Goal: Task Accomplishment & Management: Use online tool/utility

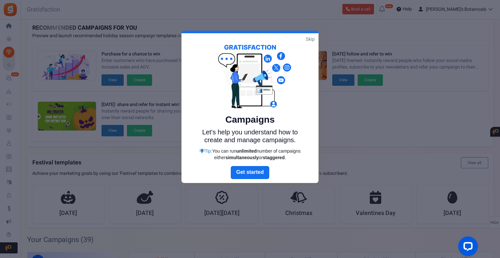
scroll to position [11, 0]
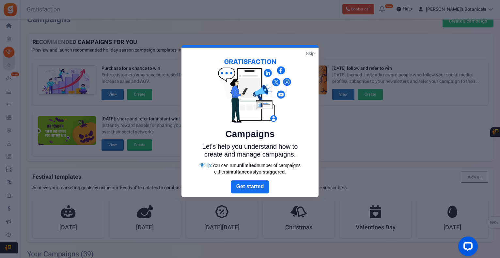
click at [311, 55] on link "Skip" at bounding box center [310, 53] width 9 height 7
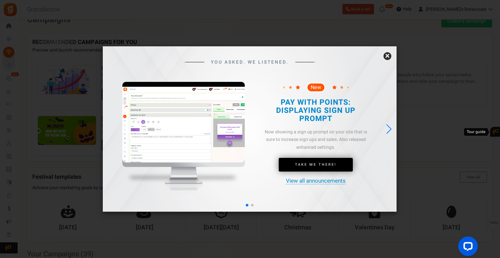
click at [387, 57] on link "×" at bounding box center [388, 56] width 8 height 8
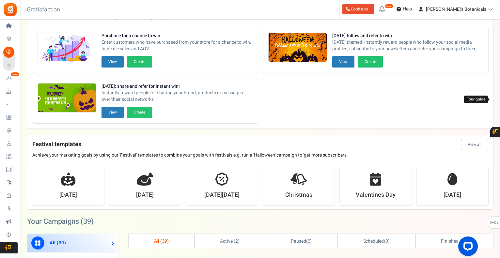
scroll to position [0, 0]
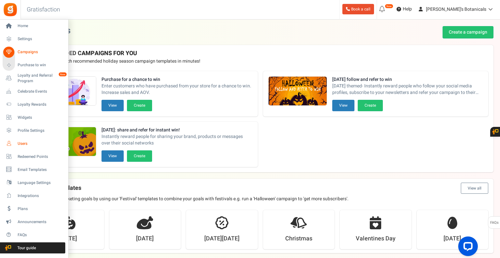
click at [23, 145] on span "Users" at bounding box center [41, 144] width 46 height 6
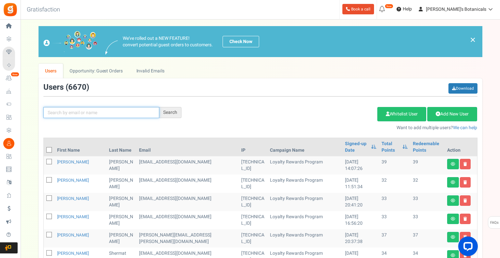
click at [120, 109] on input "text" at bounding box center [101, 112] width 116 height 11
type input "[PERSON_NAME]"
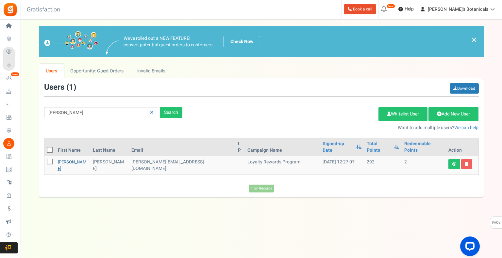
click at [65, 159] on link "[PERSON_NAME]" at bounding box center [72, 165] width 28 height 13
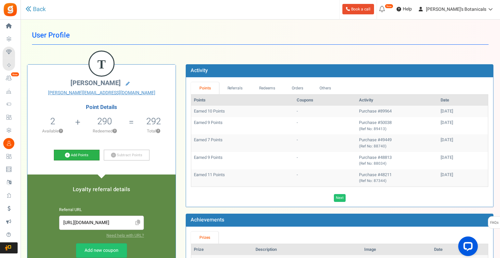
click at [94, 153] on link "Add Points" at bounding box center [77, 155] width 46 height 11
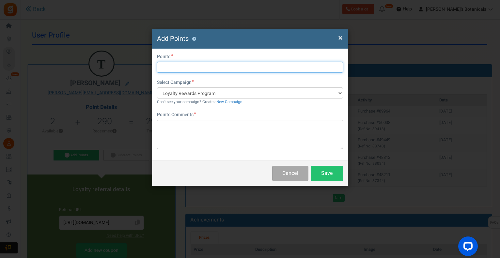
click at [192, 68] on input "text" at bounding box center [250, 67] width 186 height 11
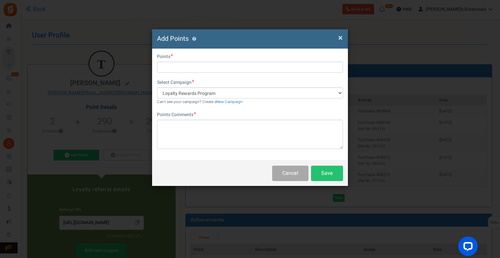
click at [342, 40] on span "×" at bounding box center [340, 38] width 5 height 12
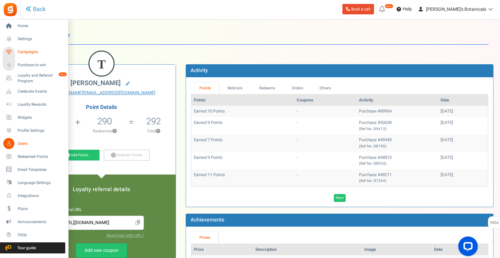
click at [32, 52] on span "Campaigns" at bounding box center [41, 52] width 46 height 6
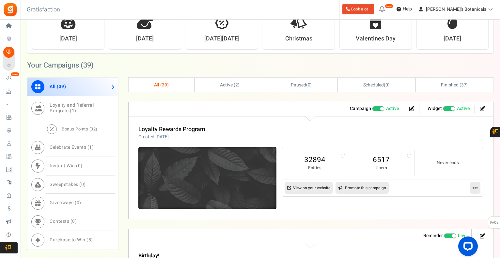
scroll to position [229, 0]
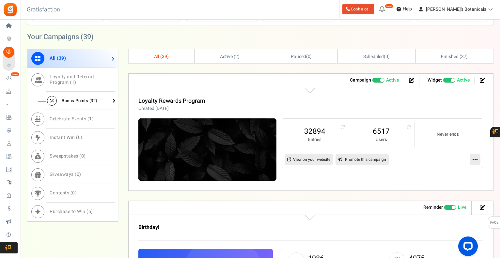
click at [78, 101] on span "Bonus Points ( 32 )" at bounding box center [80, 101] width 36 height 6
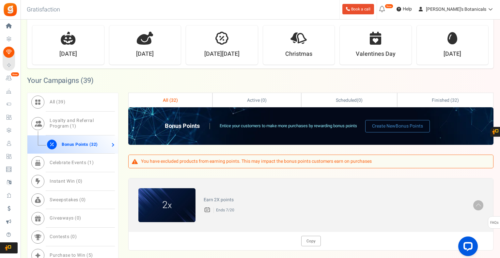
scroll to position [163, 0]
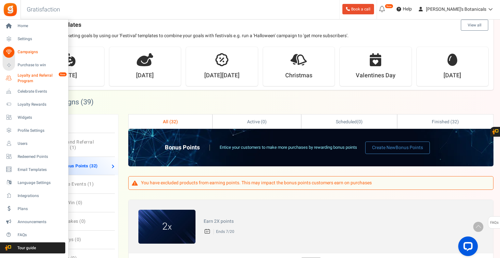
click at [24, 81] on span "Loyalty and Referral Program" at bounding box center [42, 78] width 48 height 11
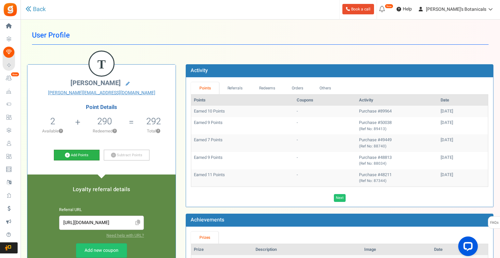
click at [68, 155] on icon at bounding box center [67, 155] width 5 height 5
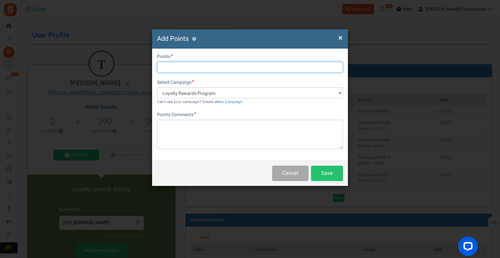
click at [162, 66] on input "text" at bounding box center [250, 67] width 186 height 11
type input "50"
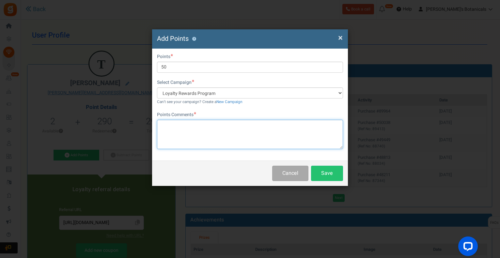
click at [186, 125] on textarea at bounding box center [250, 134] width 186 height 29
type textarea "Order Delay"
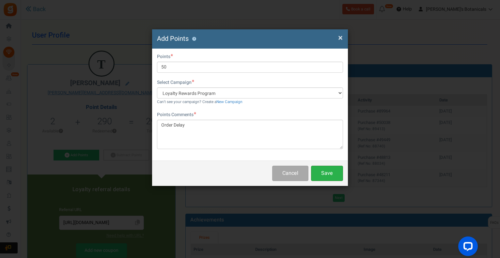
click at [336, 175] on button "Save" at bounding box center [327, 173] width 32 height 15
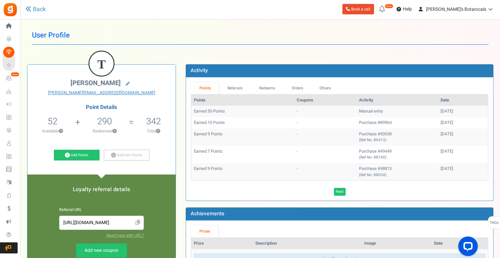
scroll to position [33, 0]
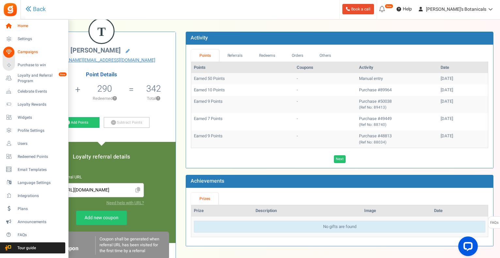
click at [30, 27] on span "Home" at bounding box center [41, 26] width 46 height 6
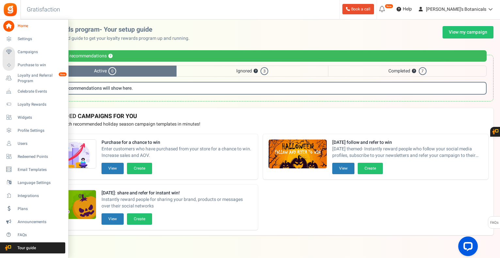
scroll to position [2, 0]
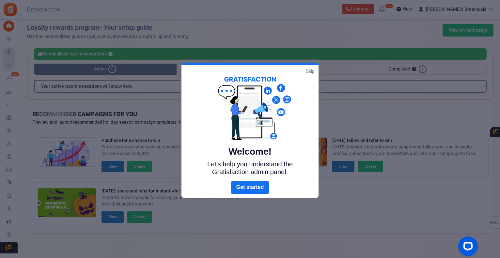
click at [8, 80] on div at bounding box center [250, 129] width 500 height 258
click at [307, 72] on link "Skip" at bounding box center [310, 71] width 9 height 7
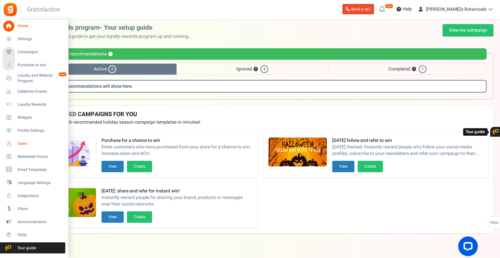
click at [21, 143] on span "Users" at bounding box center [41, 144] width 46 height 6
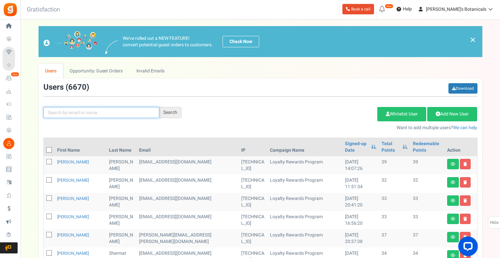
click at [137, 117] on input "text" at bounding box center [101, 112] width 116 height 11
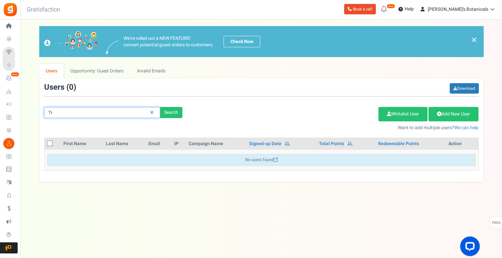
type input "T"
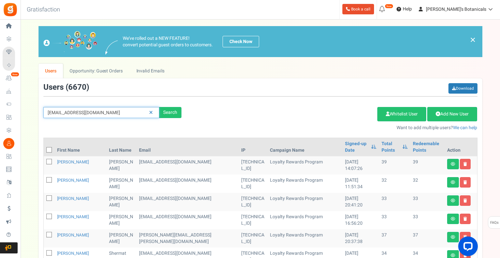
type input "[EMAIL_ADDRESS][DOMAIN_NAME]"
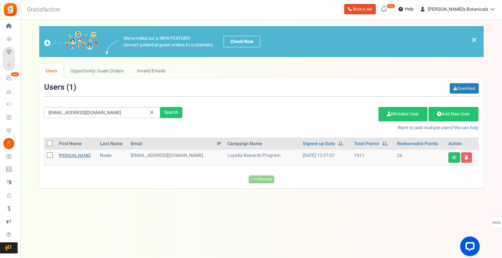
click at [67, 155] on link "[PERSON_NAME]" at bounding box center [75, 156] width 32 height 6
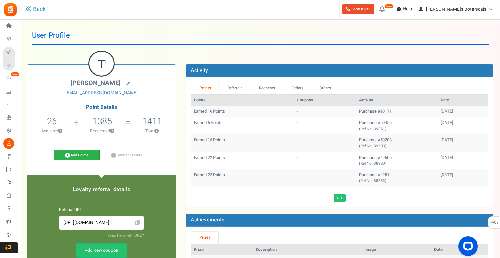
click at [76, 156] on link "Add Points" at bounding box center [77, 155] width 46 height 11
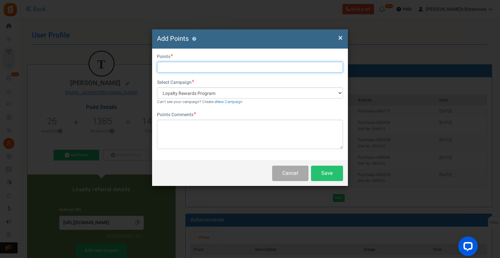
click at [208, 69] on input "text" at bounding box center [250, 67] width 186 height 11
type input "50"
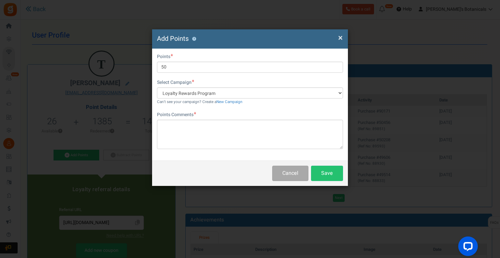
click at [196, 122] on div "Points Comments Char(s) : 0 Allows basic HTML" at bounding box center [250, 131] width 186 height 38
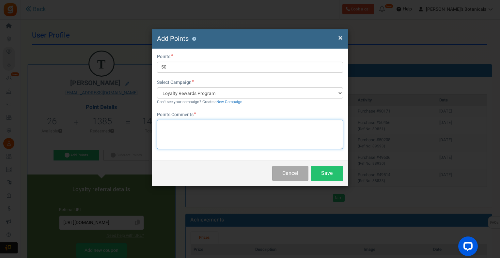
click at [183, 137] on textarea at bounding box center [250, 134] width 186 height 29
type textarea "Order Delay"
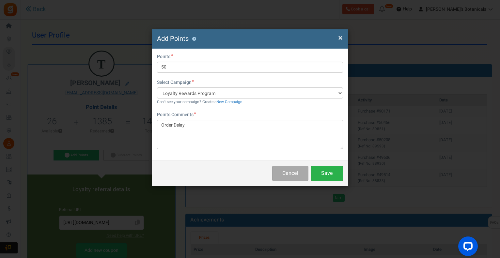
click at [333, 175] on button "Save" at bounding box center [327, 173] width 32 height 15
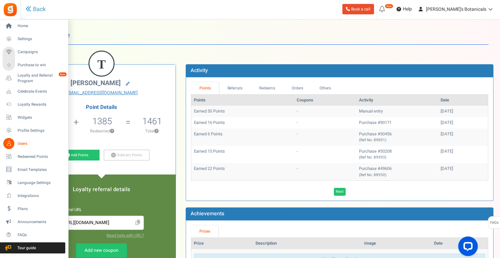
click at [25, 144] on span "Users" at bounding box center [41, 144] width 46 height 6
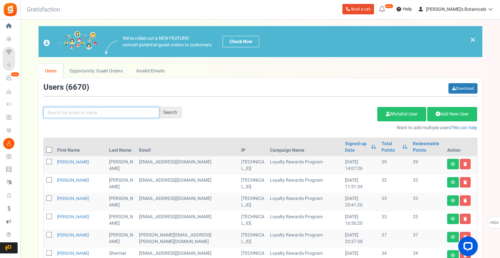
click at [87, 113] on input "text" at bounding box center [101, 112] width 116 height 11
type input "[PERSON_NAME]"
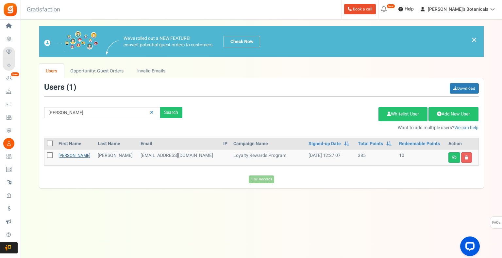
click at [67, 156] on link "[PERSON_NAME]" at bounding box center [74, 156] width 32 height 6
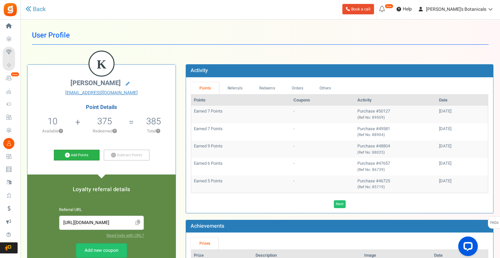
click at [65, 157] on icon at bounding box center [67, 155] width 5 height 5
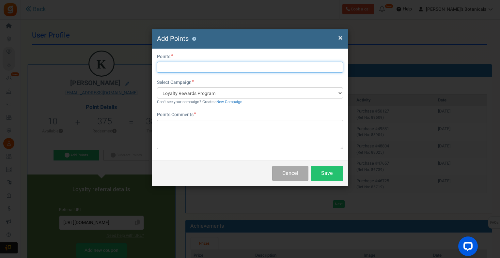
click at [199, 63] on input "text" at bounding box center [250, 67] width 186 height 11
type input "50"
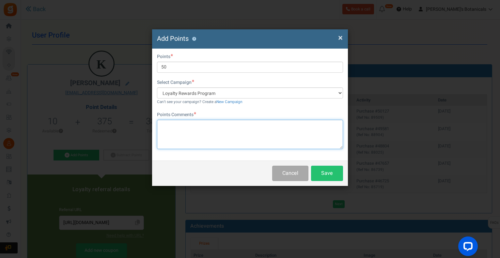
click at [177, 134] on textarea at bounding box center [250, 134] width 186 height 29
type textarea "Order Delay"
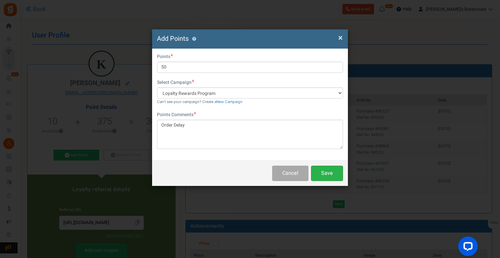
click at [334, 173] on button "Save" at bounding box center [327, 173] width 32 height 15
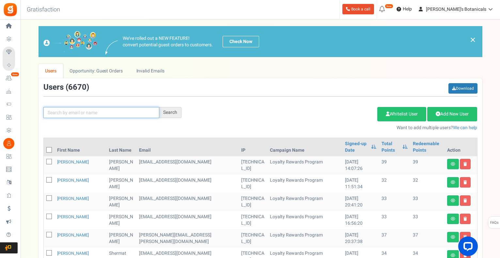
click at [125, 112] on input "text" at bounding box center [101, 112] width 116 height 11
type input "[PERSON_NAME]"
click at [166, 115] on div "Search" at bounding box center [170, 112] width 22 height 11
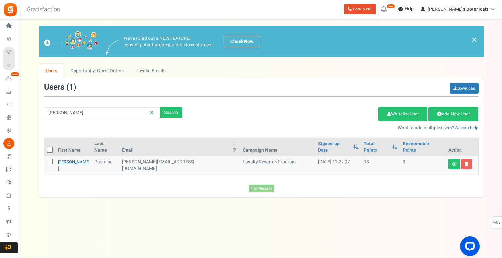
click at [68, 159] on link "[PERSON_NAME]" at bounding box center [73, 165] width 31 height 13
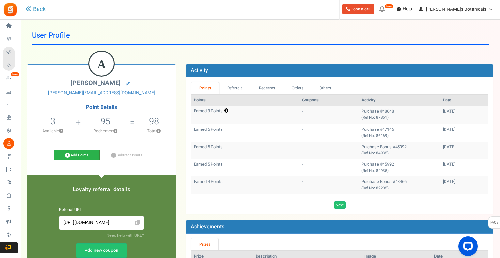
click at [82, 159] on link "Add Points" at bounding box center [77, 155] width 46 height 11
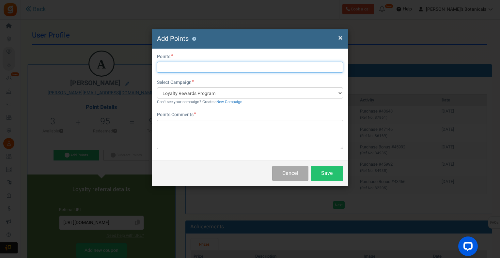
click at [206, 70] on input "text" at bounding box center [250, 67] width 186 height 11
type input "50"
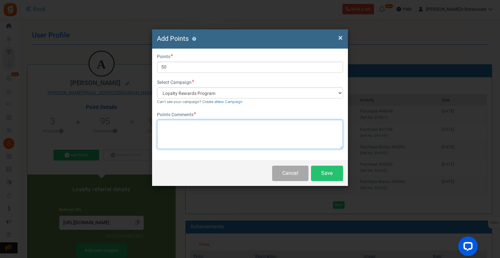
click at [194, 130] on textarea at bounding box center [250, 134] width 186 height 29
type textarea "Order Delay"
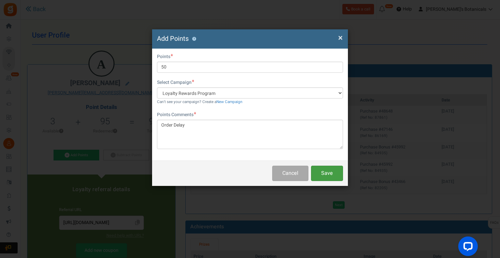
click at [339, 173] on button "Save" at bounding box center [327, 173] width 32 height 15
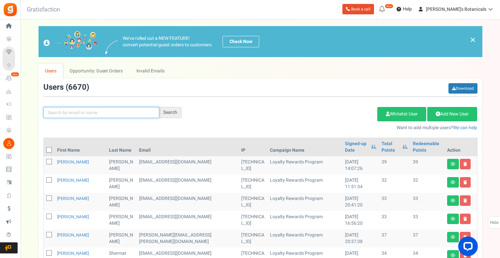
click at [104, 117] on input "text" at bounding box center [101, 112] width 116 height 11
type input "[PERSON_NAME]"
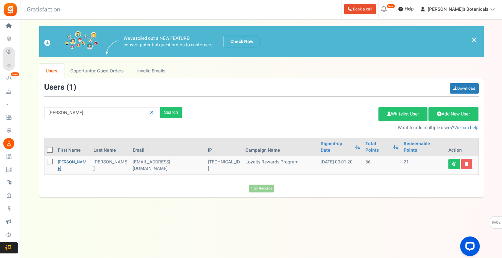
click at [61, 159] on link "[PERSON_NAME]" at bounding box center [72, 165] width 28 height 13
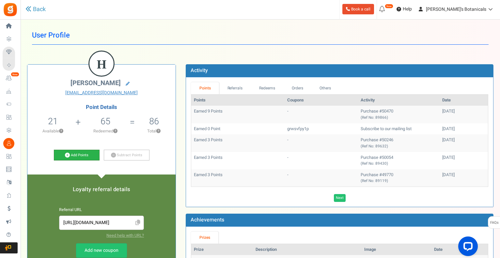
click at [89, 156] on link "Add Points" at bounding box center [77, 155] width 46 height 11
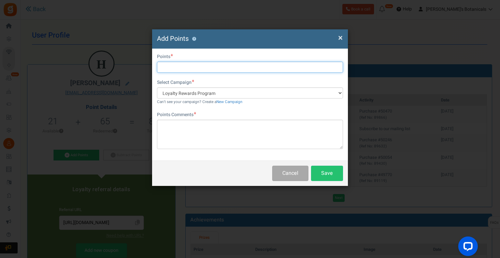
click at [186, 68] on input "text" at bounding box center [250, 67] width 186 height 11
type input "50"
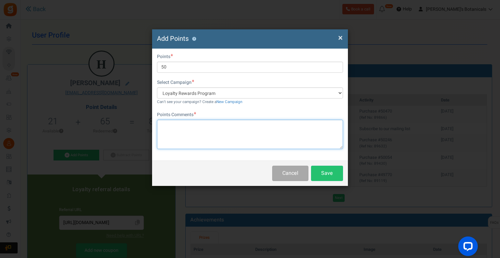
click at [173, 133] on textarea at bounding box center [250, 134] width 186 height 29
type textarea "Order Delay"
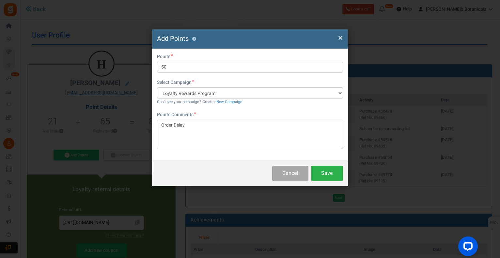
click at [322, 171] on button "Save" at bounding box center [327, 173] width 32 height 15
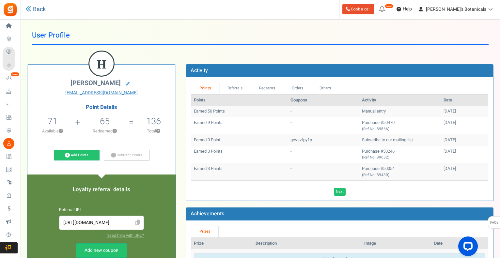
click at [31, 11] on icon at bounding box center [28, 9] width 6 height 6
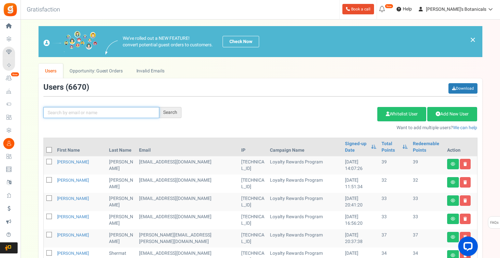
click at [102, 116] on input "text" at bounding box center [101, 112] width 116 height 11
type input "[PERSON_NAME]"
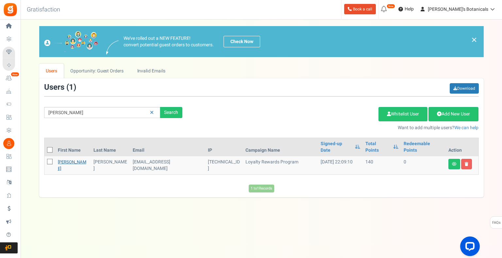
click at [66, 159] on link "[PERSON_NAME]" at bounding box center [72, 165] width 28 height 13
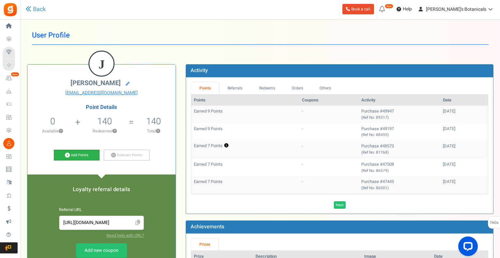
click at [76, 156] on link "Add Points" at bounding box center [77, 155] width 46 height 11
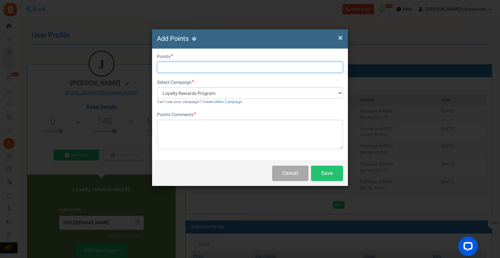
click at [208, 67] on input "text" at bounding box center [250, 67] width 186 height 11
type input "50"
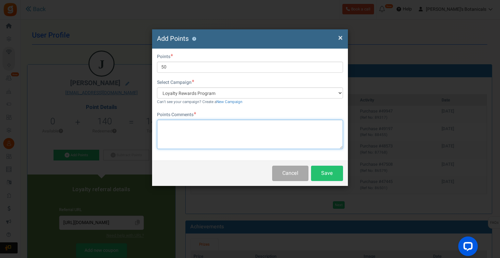
click at [194, 122] on textarea at bounding box center [250, 134] width 186 height 29
type textarea "Order Delay"
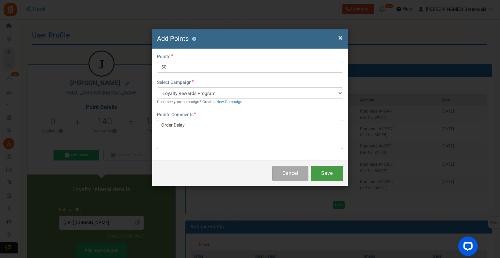
click at [323, 172] on button "Save" at bounding box center [327, 173] width 32 height 15
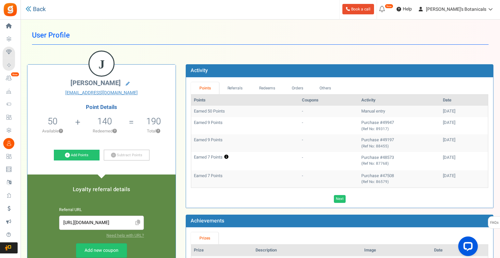
click at [44, 9] on link "Back" at bounding box center [35, 9] width 20 height 8
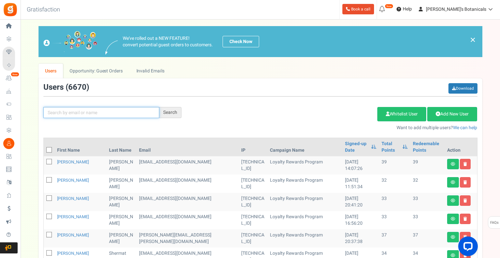
click at [97, 112] on input "text" at bounding box center [101, 112] width 116 height 11
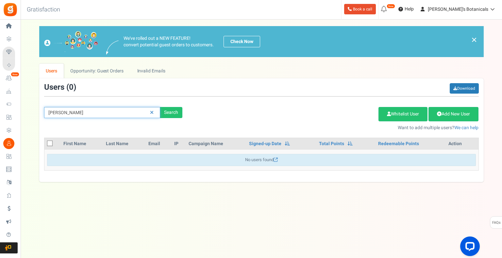
click at [55, 113] on input "[PERSON_NAME]" at bounding box center [102, 112] width 116 height 11
click at [56, 113] on input "[PERSON_NAME]" at bounding box center [102, 112] width 116 height 11
type input "[PERSON_NAME]"
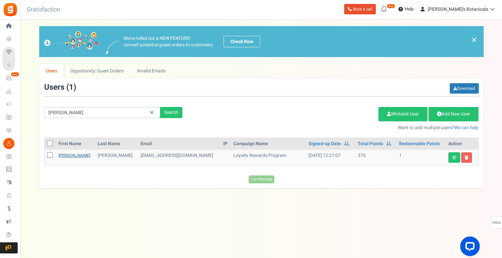
click at [72, 157] on link "[PERSON_NAME]" at bounding box center [74, 156] width 32 height 6
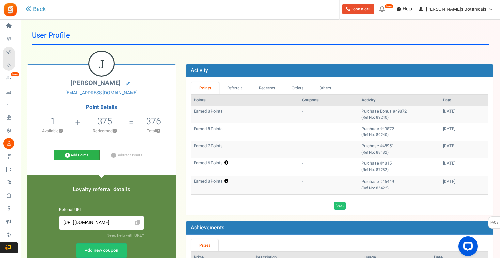
click at [78, 153] on link "Add Points" at bounding box center [77, 155] width 46 height 11
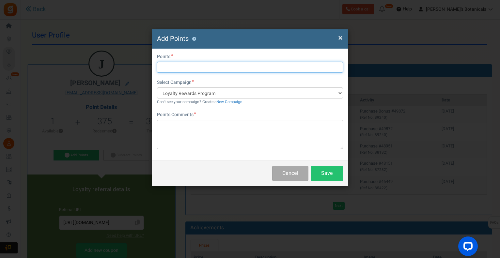
click at [206, 68] on input "text" at bounding box center [250, 67] width 186 height 11
type input "50"
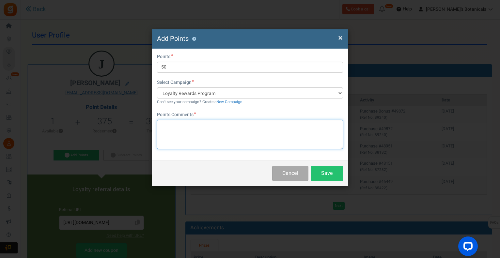
click at [196, 122] on textarea at bounding box center [250, 134] width 186 height 29
type textarea "Order Delay"
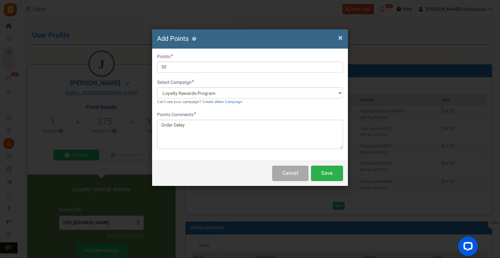
click at [331, 177] on button "Save" at bounding box center [327, 173] width 32 height 15
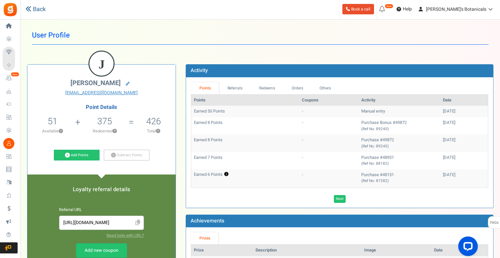
click at [34, 10] on link "Back" at bounding box center [35, 9] width 20 height 8
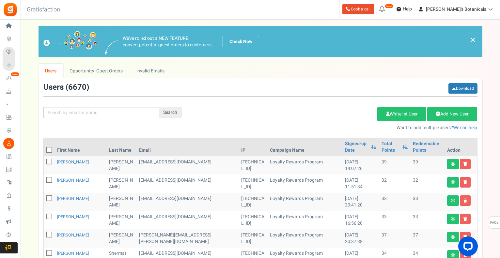
click at [94, 109] on div "Search Add Etsy Order Delete Selected Users Import Users Spam Protection Subtra…" at bounding box center [261, 107] width 444 height 48
click at [95, 111] on input "text" at bounding box center [101, 112] width 116 height 11
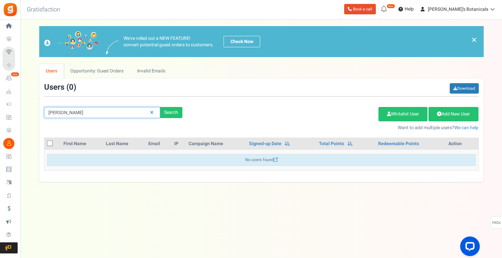
type input "[PERSON_NAME]"
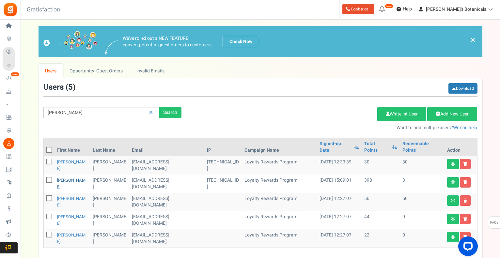
click at [59, 177] on link "[PERSON_NAME]" at bounding box center [71, 183] width 28 height 13
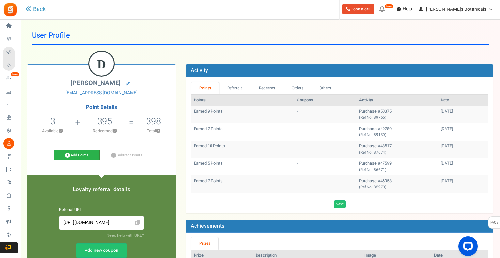
click at [80, 157] on link "Add Points" at bounding box center [77, 155] width 46 height 11
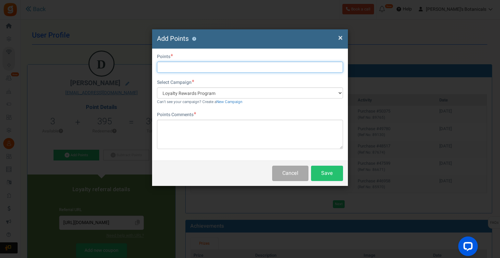
click at [199, 68] on input "text" at bounding box center [250, 67] width 186 height 11
type input "50"
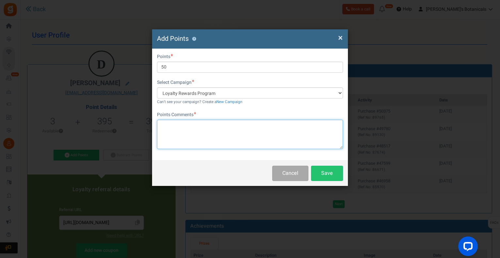
click at [179, 125] on textarea at bounding box center [250, 134] width 186 height 29
type textarea "Order Delay"
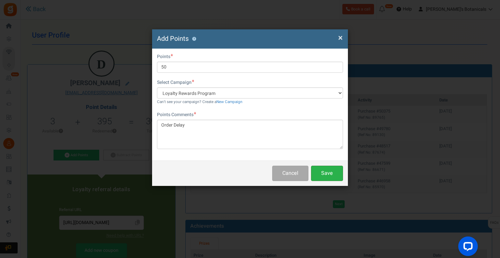
click at [335, 172] on button "Save" at bounding box center [327, 173] width 32 height 15
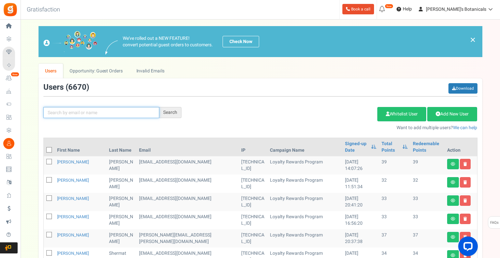
click at [121, 116] on input "text" at bounding box center [101, 112] width 116 height 11
type input "alexandra union"
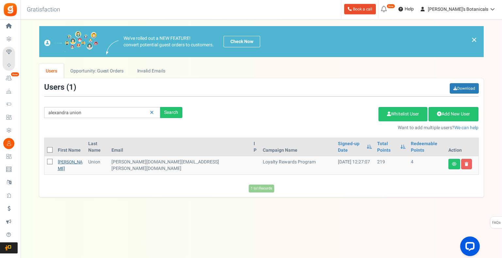
click at [74, 159] on link "[PERSON_NAME]" at bounding box center [70, 165] width 25 height 13
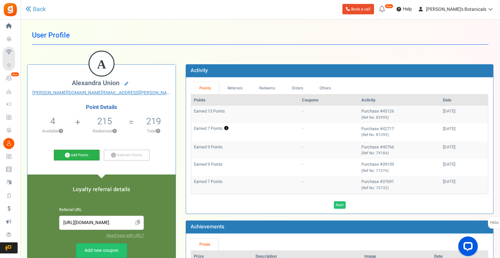
click at [71, 154] on link "Add Points" at bounding box center [77, 155] width 46 height 11
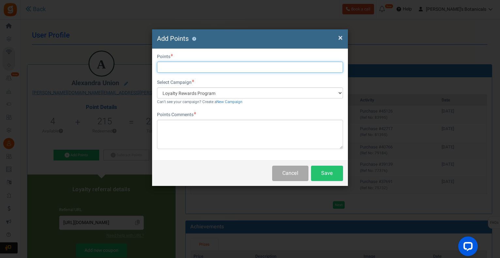
click at [180, 68] on input "text" at bounding box center [250, 67] width 186 height 11
type input "50"
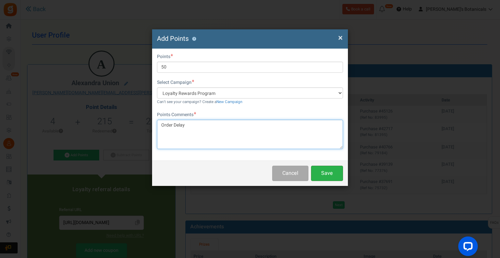
type textarea "Order Delay"
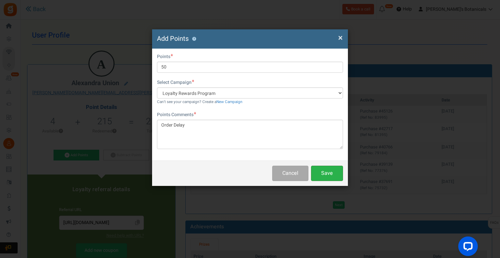
click at [327, 177] on button "Save" at bounding box center [327, 173] width 32 height 15
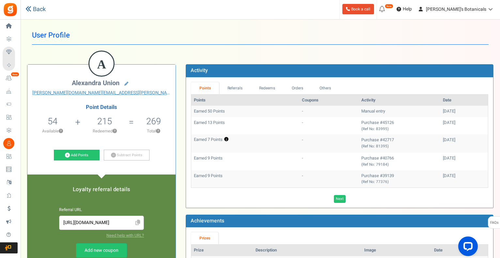
click at [35, 11] on link "Back" at bounding box center [35, 9] width 20 height 8
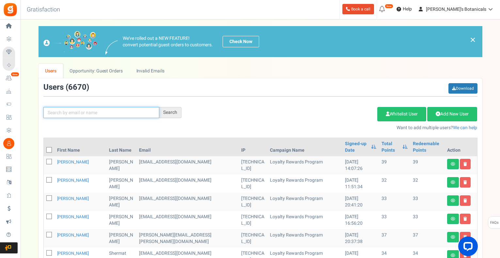
click at [104, 114] on input "text" at bounding box center [101, 112] width 116 height 11
type input "miles [PERSON_NAME]"
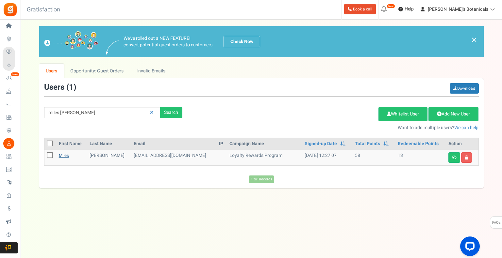
click at [68, 156] on link "Miles" at bounding box center [64, 156] width 10 height 6
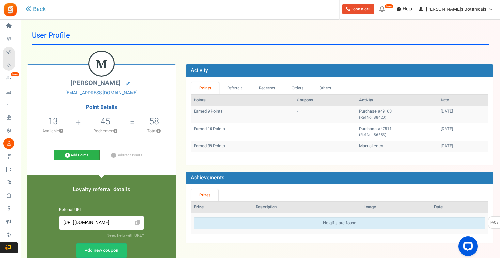
click at [83, 156] on link "Add Points" at bounding box center [77, 155] width 46 height 11
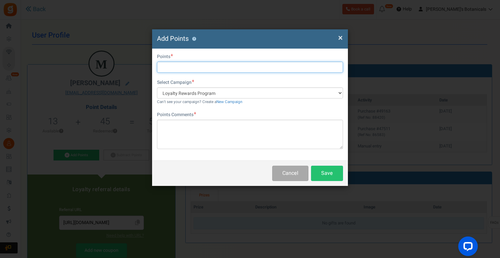
click at [159, 70] on input "text" at bounding box center [250, 67] width 186 height 11
type input "50"
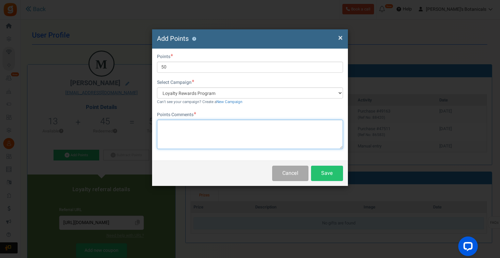
click at [190, 131] on textarea at bounding box center [250, 134] width 186 height 29
type textarea "Order Delay"
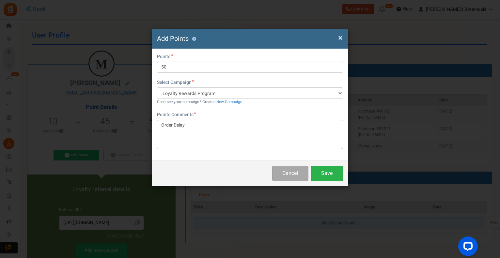
click at [335, 171] on button "Save" at bounding box center [327, 173] width 32 height 15
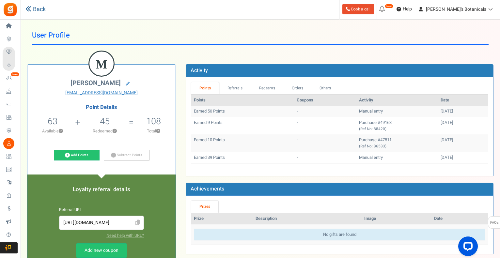
click at [35, 10] on link "Back" at bounding box center [35, 9] width 20 height 8
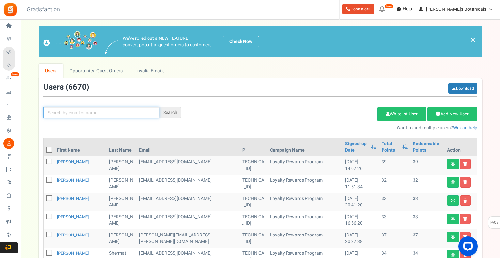
click at [105, 114] on input "text" at bounding box center [101, 112] width 116 height 11
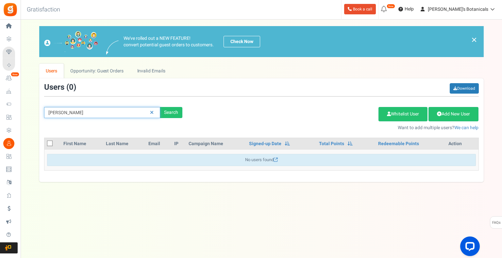
type input "[PERSON_NAME]"
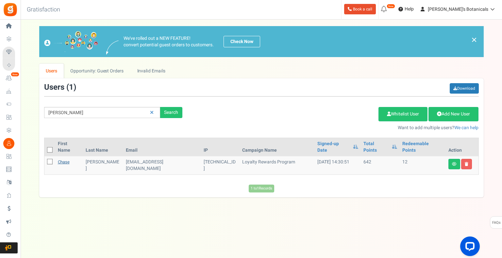
click at [66, 159] on link "Chase" at bounding box center [64, 162] width 12 height 6
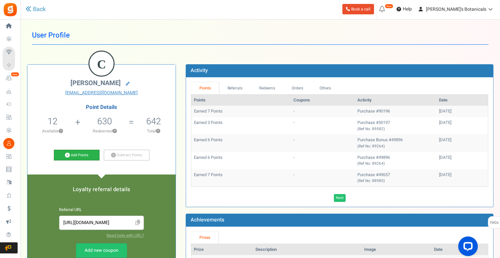
click at [60, 153] on link "Add Points" at bounding box center [77, 155] width 46 height 11
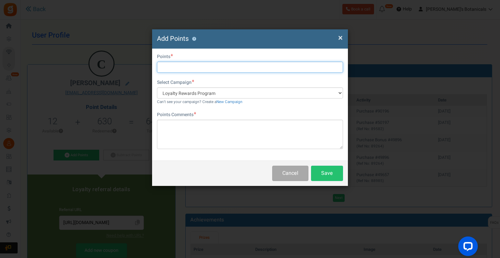
click at [199, 67] on input "text" at bounding box center [250, 67] width 186 height 11
type input "50"
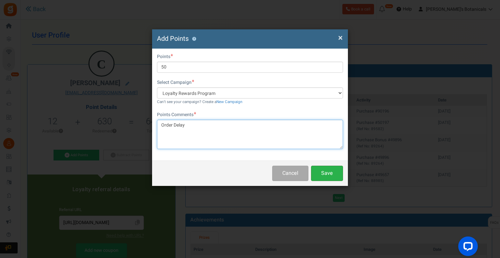
type textarea "Order Delay"
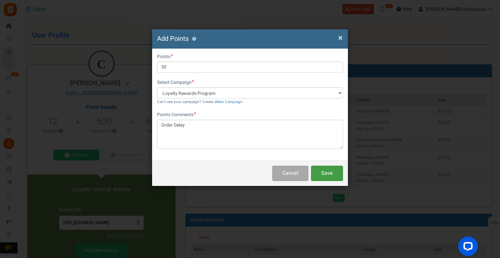
click at [319, 172] on button "Save" at bounding box center [327, 173] width 32 height 15
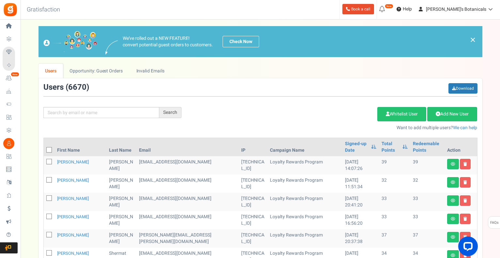
click at [107, 122] on div "Search Add Etsy Order Delete Selected Users Import Users Spam Protection Subtra…" at bounding box center [261, 107] width 444 height 48
click at [105, 110] on input "text" at bounding box center [101, 112] width 116 height 11
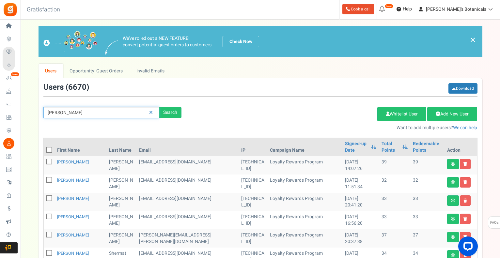
type input "[PERSON_NAME]"
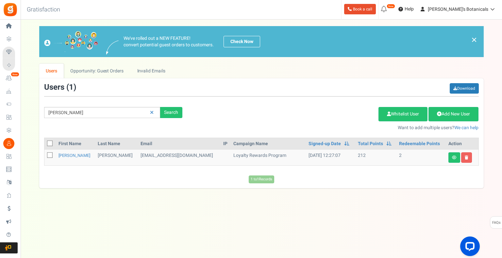
click at [69, 152] on td "[PERSON_NAME]" at bounding box center [75, 158] width 39 height 16
click at [65, 158] on link "[PERSON_NAME]" at bounding box center [74, 156] width 32 height 6
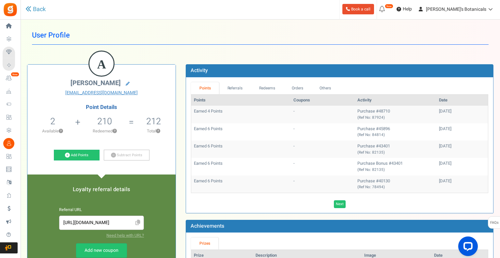
click at [72, 149] on div "Point Details 2 2 Redeemable 0 Exclusion Available ? 210 Redeemed ? 212" at bounding box center [101, 134] width 138 height 59
click at [73, 153] on link "Add Points" at bounding box center [77, 155] width 46 height 11
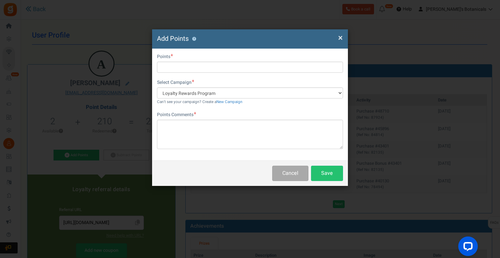
click at [186, 60] on div "Do you want to give Extra Points ? Yes No" at bounding box center [250, 58] width 186 height 8
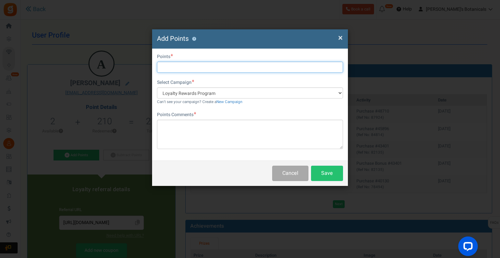
click at [184, 64] on input "text" at bounding box center [250, 67] width 186 height 11
type input "50"
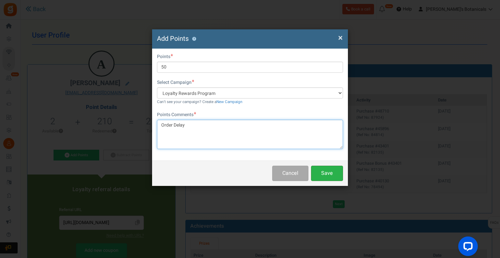
type textarea "Order Delay"
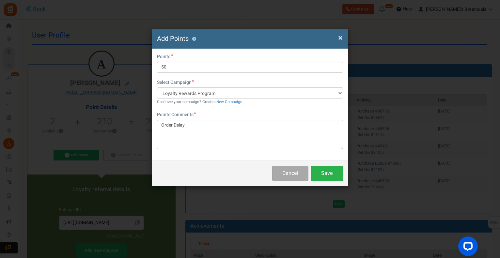
click at [334, 169] on button "Save" at bounding box center [327, 173] width 32 height 15
